Goal: Task Accomplishment & Management: Manage account settings

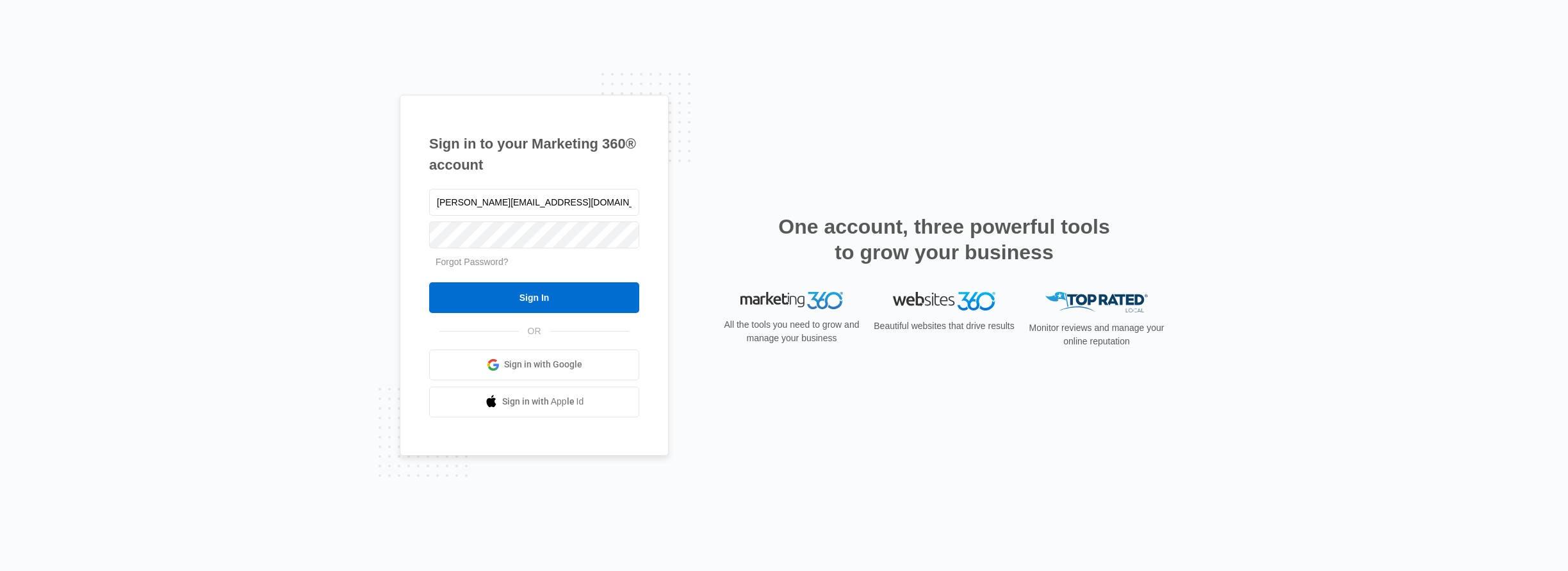
type input "[PERSON_NAME][EMAIL_ADDRESS][DOMAIN_NAME]"
click at [540, 288] on input "Sign In" at bounding box center [534, 297] width 210 height 30
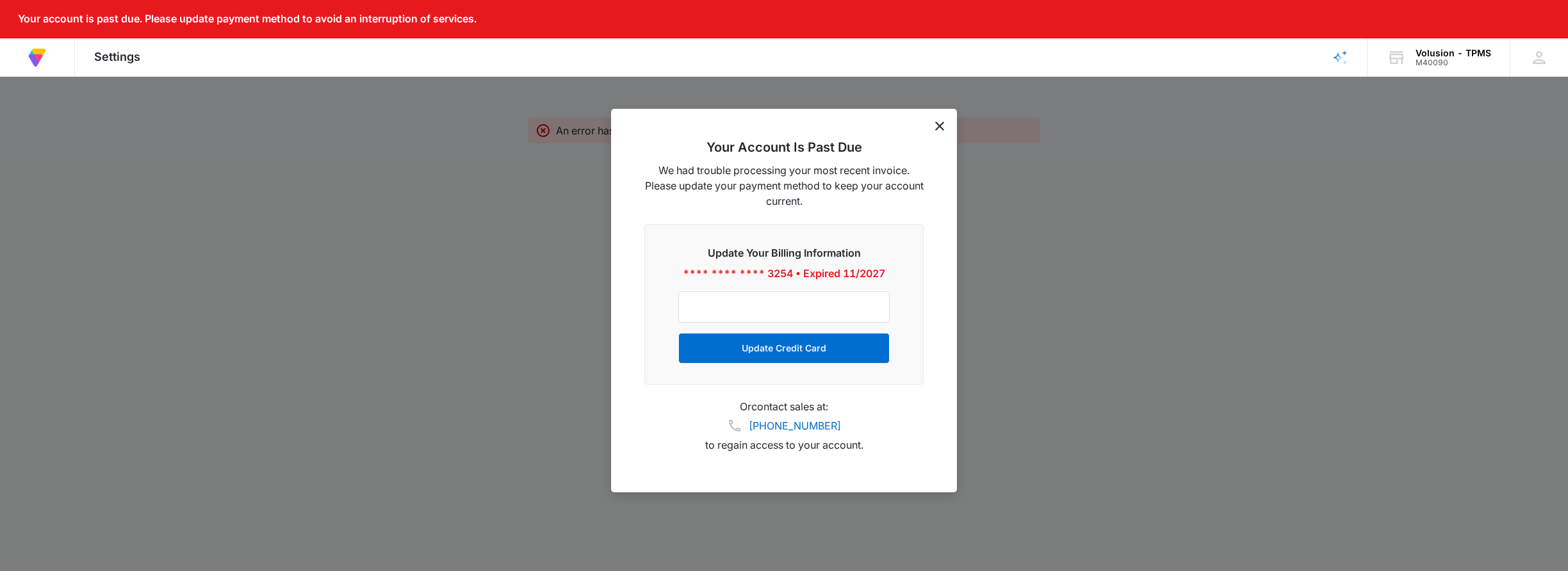
click at [1410, 20] on div "Your account is past due. Please update payment method to avoid an interruption…" at bounding box center [784, 19] width 1568 height 38
click at [759, 349] on button "Update Credit Card" at bounding box center [784, 348] width 211 height 30
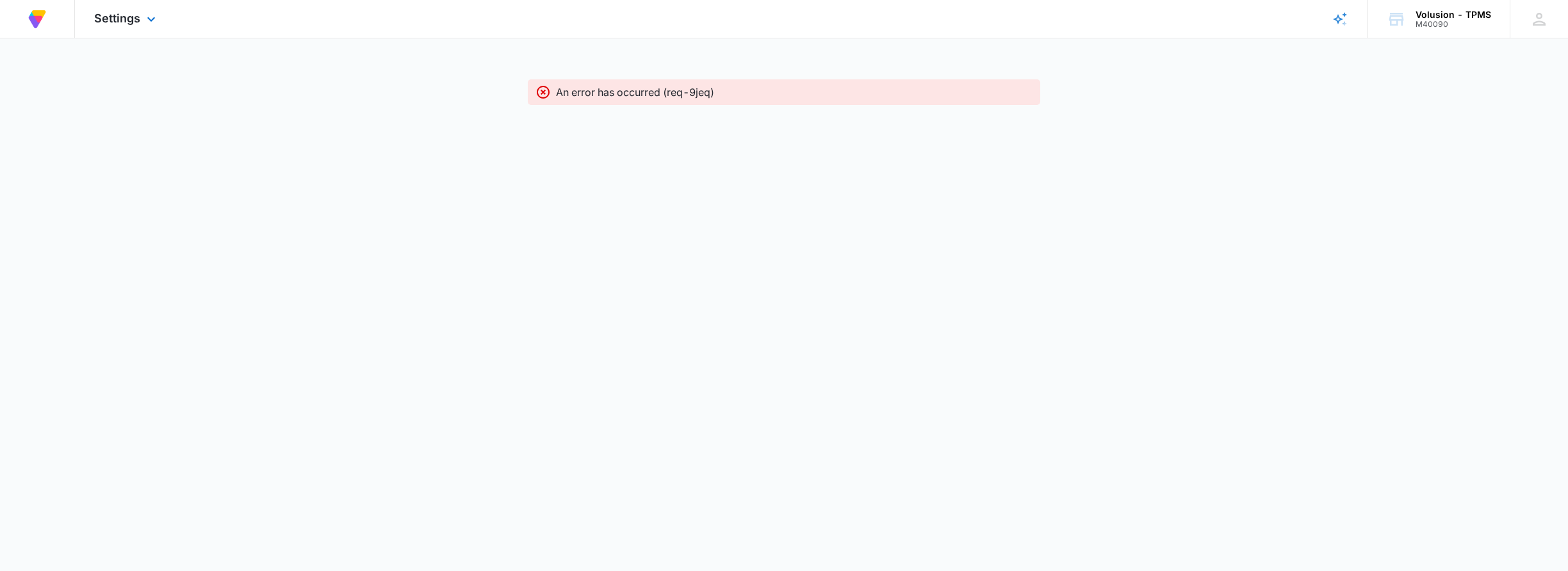
click at [35, 19] on img at bounding box center [36, 19] width 23 height 23
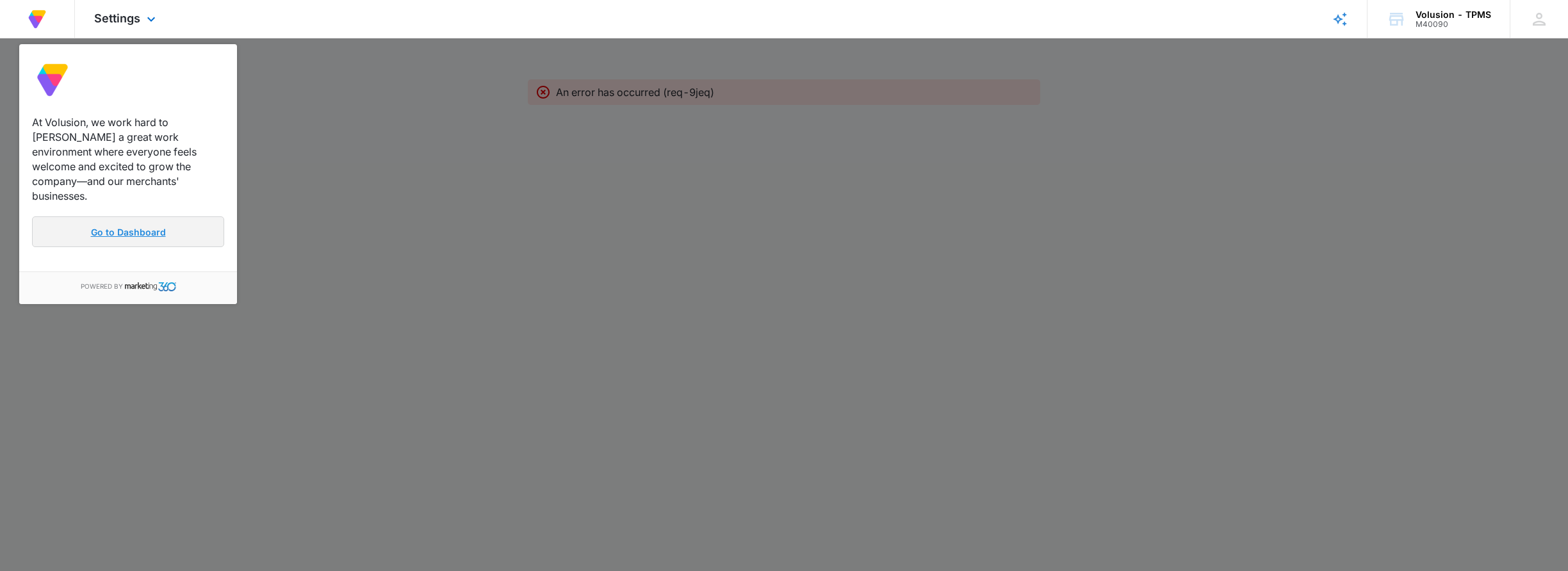
click at [101, 216] on link "Go to Dashboard" at bounding box center [128, 231] width 192 height 30
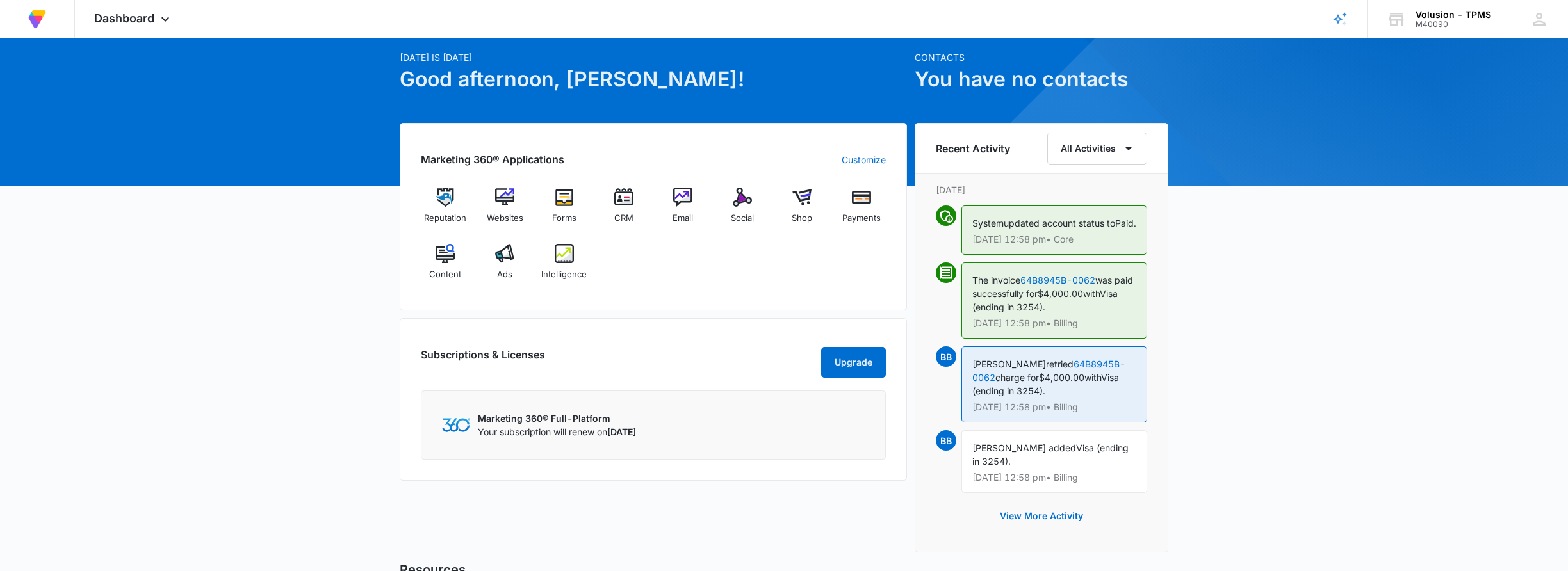
scroll to position [65, 0]
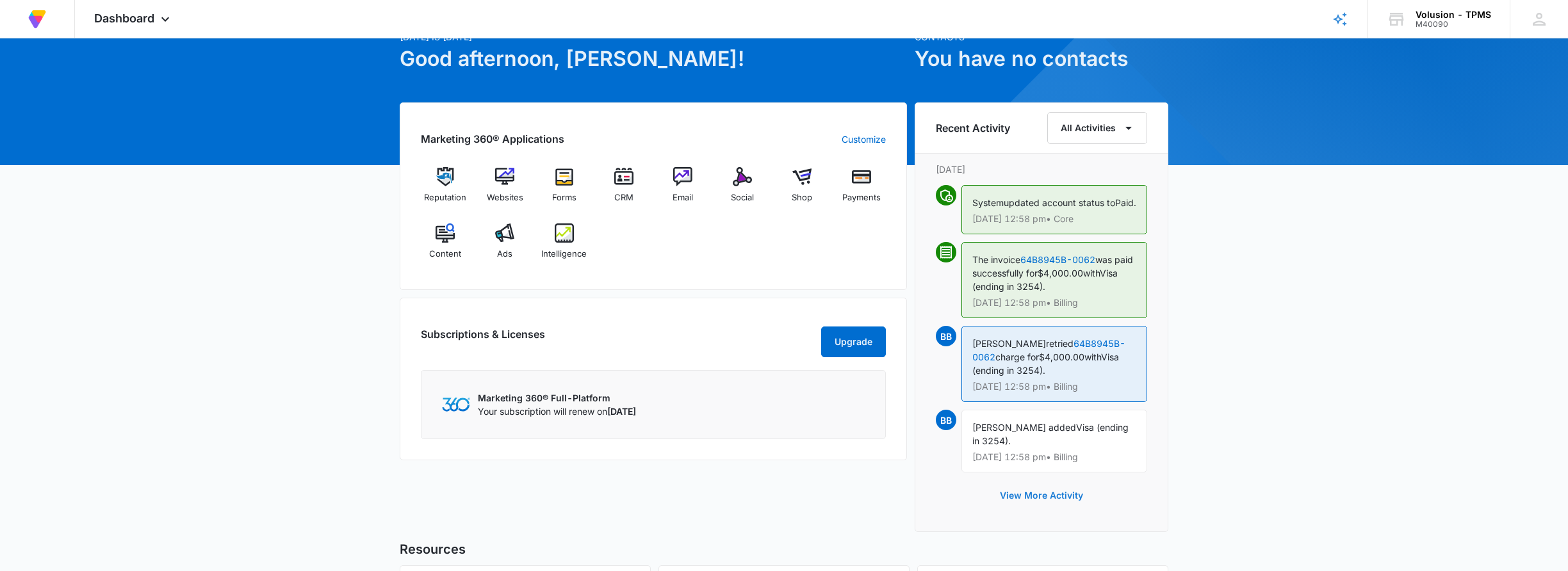
click at [1044, 507] on button "View More Activity" at bounding box center [1041, 496] width 109 height 30
